Goal: Task Accomplishment & Management: Use online tool/utility

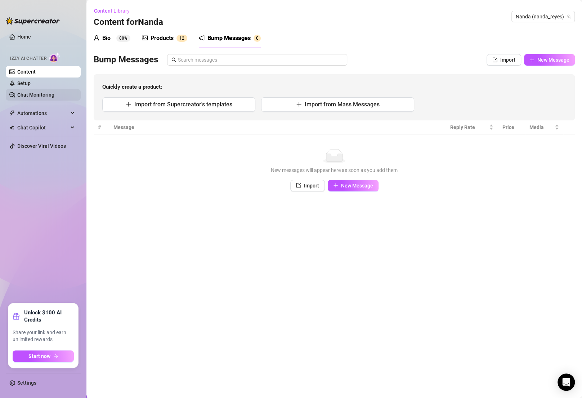
click at [35, 92] on link "Chat Monitoring" at bounding box center [35, 95] width 37 height 6
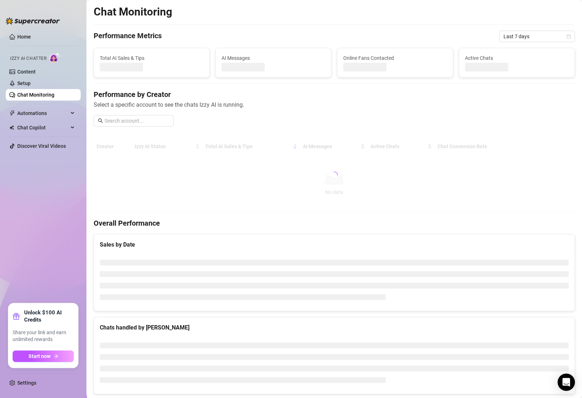
click at [202, 123] on div "Performance by Creator Select a specific account to see the chats Izzy AI is ru…" at bounding box center [334, 110] width 481 height 43
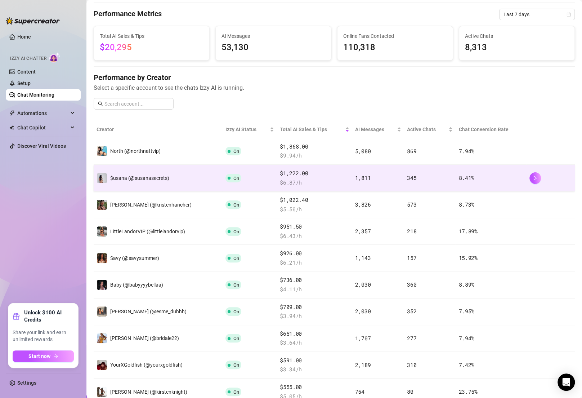
scroll to position [23, 0]
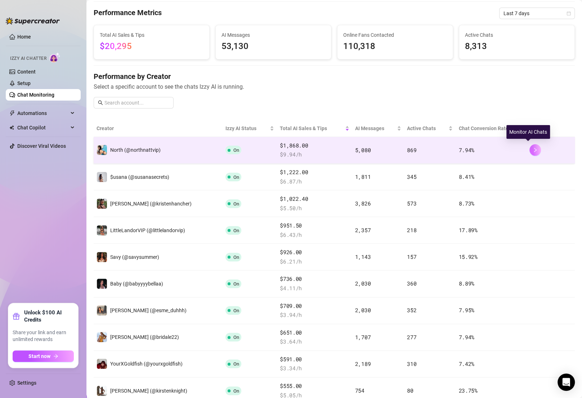
click at [533, 150] on icon "right" at bounding box center [535, 149] width 5 height 5
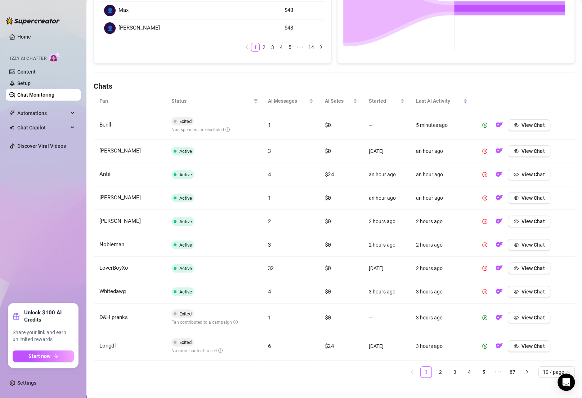
scroll to position [182, 0]
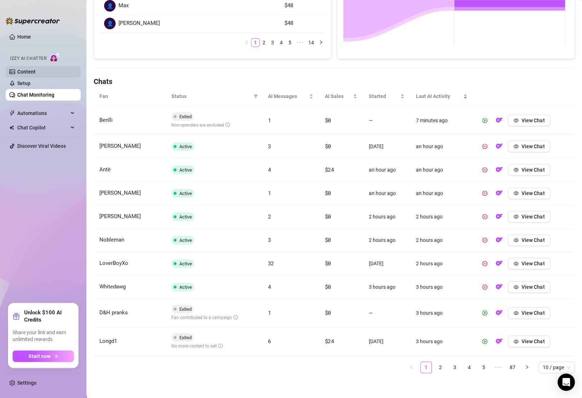
click at [34, 73] on link "Content" at bounding box center [26, 72] width 18 height 6
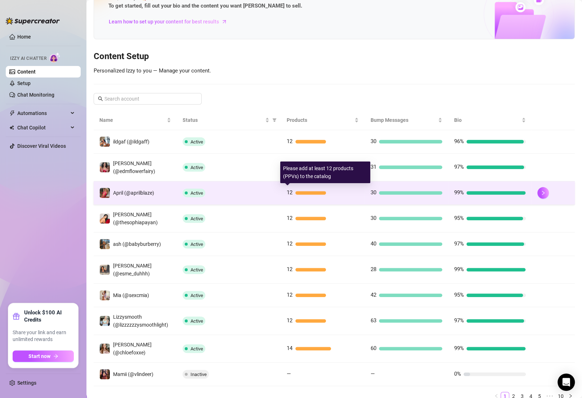
scroll to position [64, 0]
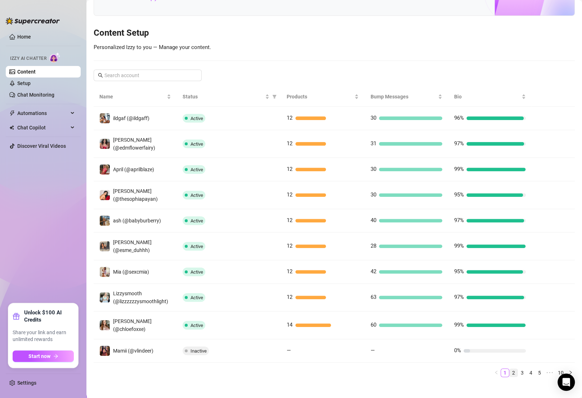
click at [510, 369] on link "2" at bounding box center [514, 373] width 8 height 8
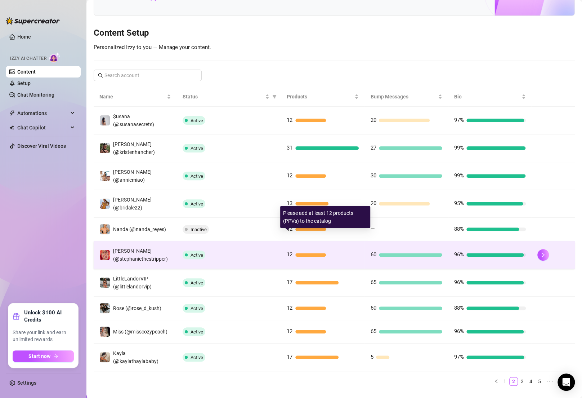
scroll to position [72, 0]
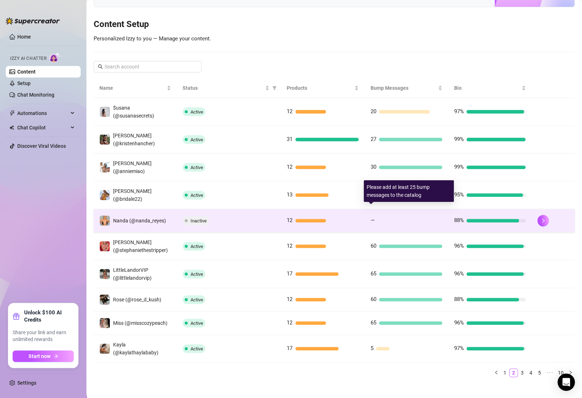
click at [391, 219] on div at bounding box center [410, 221] width 65 height 4
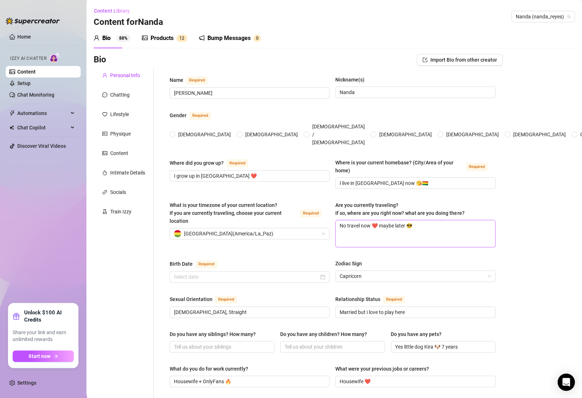
radio input "true"
click at [244, 38] on div "Bump Messages" at bounding box center [229, 38] width 43 height 9
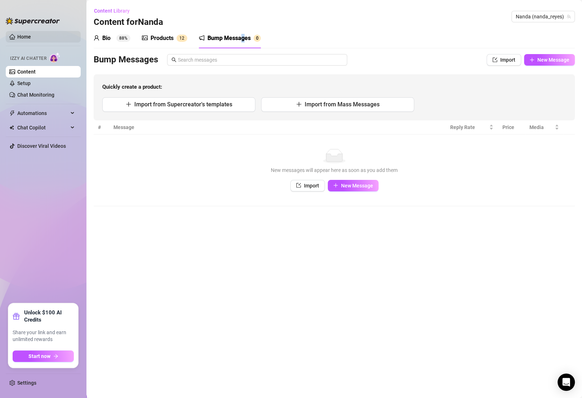
click at [18, 36] on link "Home" at bounding box center [24, 37] width 14 height 6
